Goal: Information Seeking & Learning: Learn about a topic

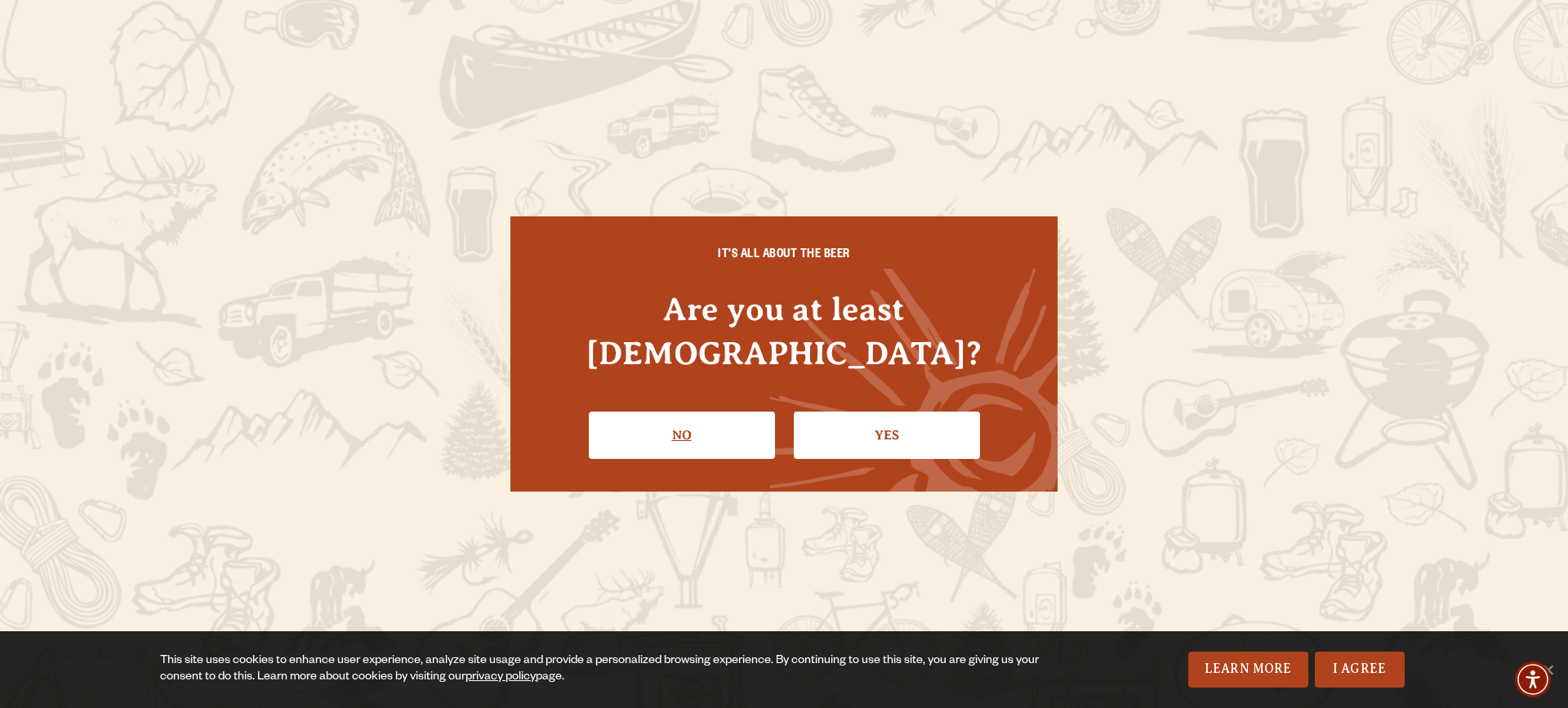
click at [725, 419] on link "No" at bounding box center [682, 435] width 187 height 47
click at [882, 412] on link "Yes" at bounding box center [887, 435] width 187 height 47
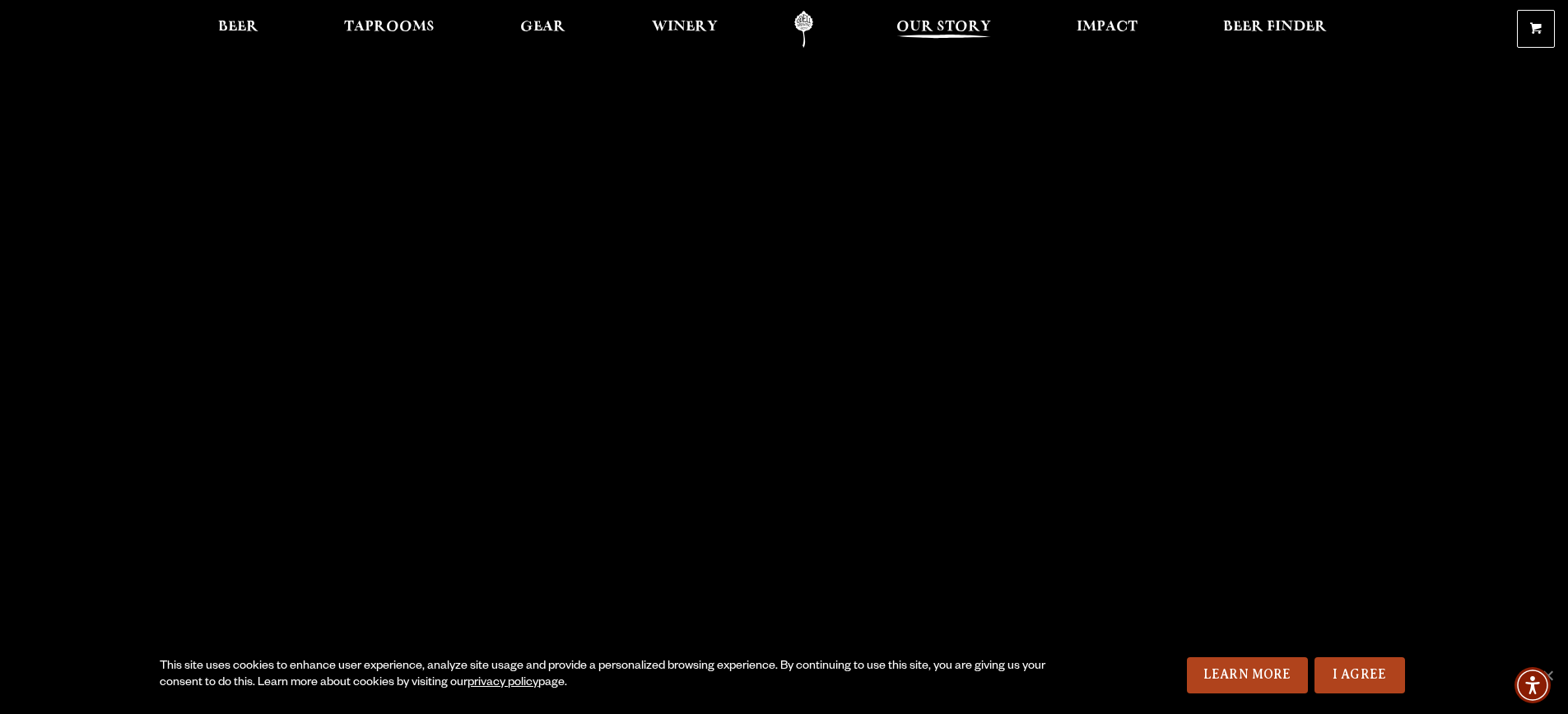
click at [941, 30] on span "Our Story" at bounding box center [943, 27] width 95 height 13
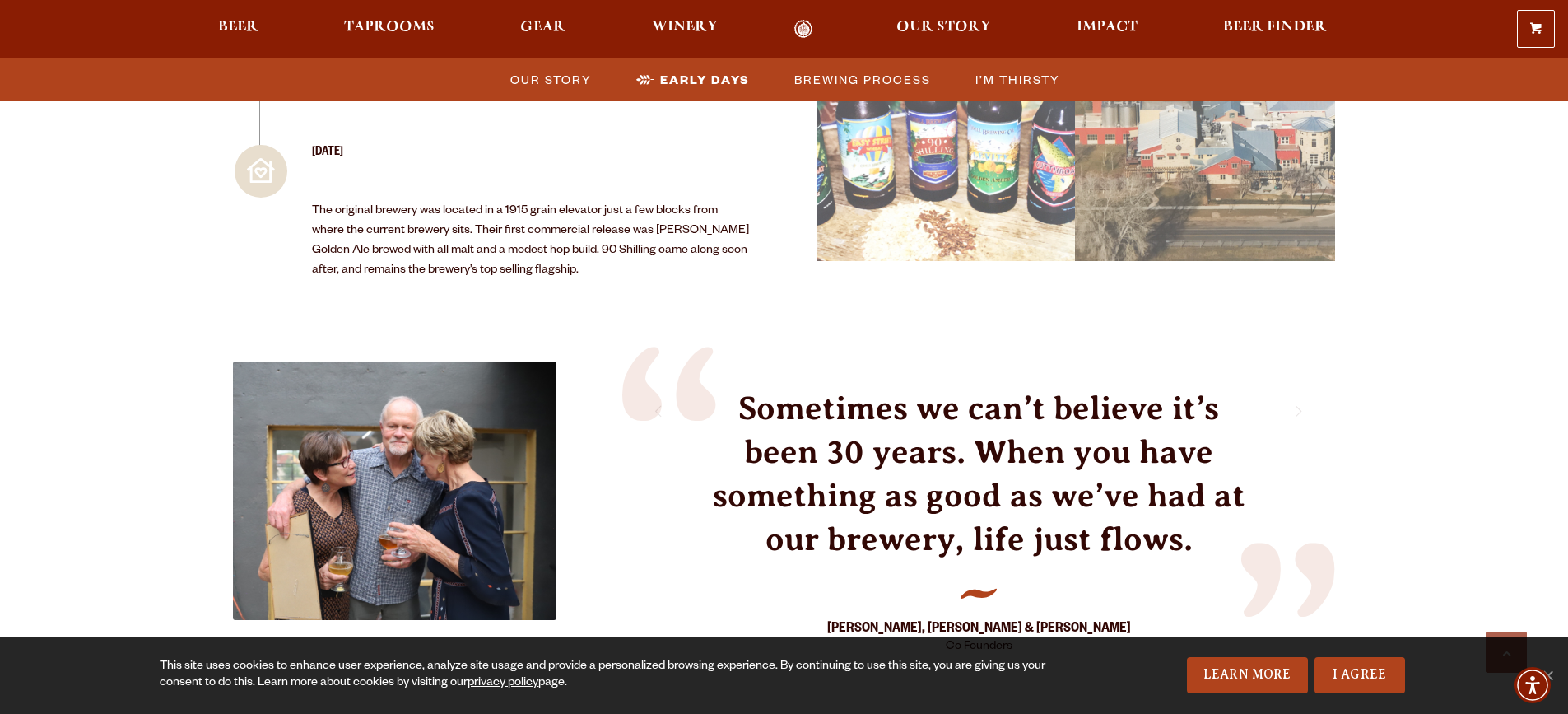
scroll to position [2185, 0]
